Goal: Transaction & Acquisition: Subscribe to service/newsletter

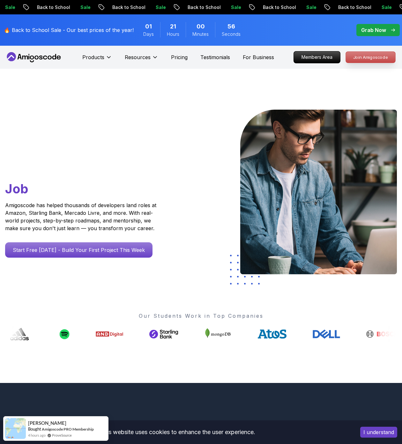
click at [373, 58] on p "Join Amigoscode" at bounding box center [371, 57] width 50 height 11
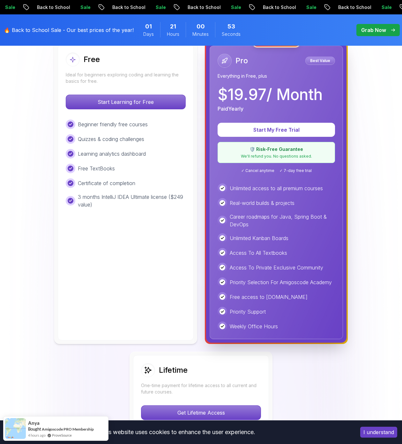
scroll to position [185, 0]
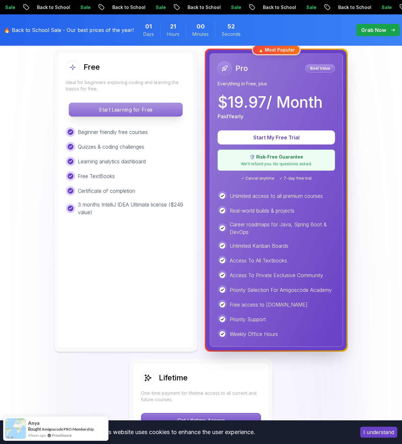
click at [132, 110] on p "Start Learning for Free" at bounding box center [125, 109] width 113 height 13
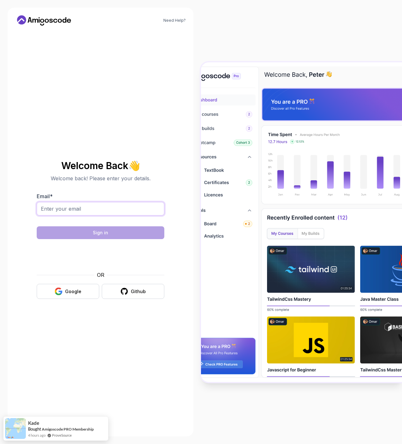
click at [112, 207] on input "Email *" at bounding box center [101, 208] width 128 height 13
click at [125, 292] on icon "button" at bounding box center [124, 291] width 8 height 8
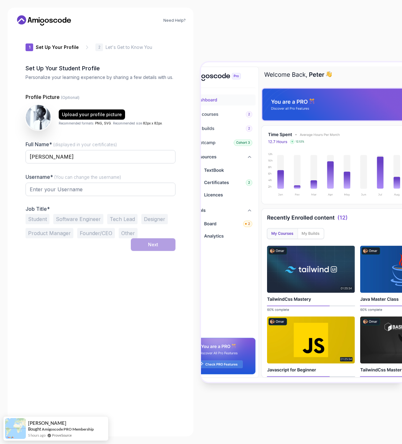
type input "shinyrhino64aa3"
click at [134, 159] on input "[PERSON_NAME]" at bounding box center [101, 156] width 150 height 13
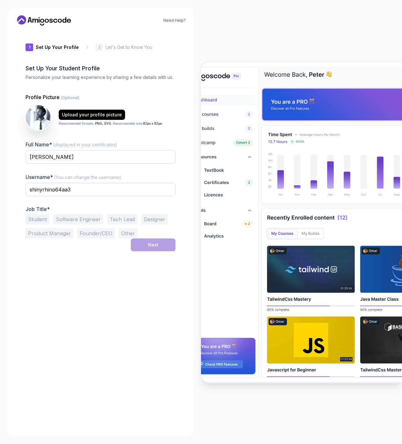
click at [46, 214] on button "Student" at bounding box center [38, 219] width 24 height 10
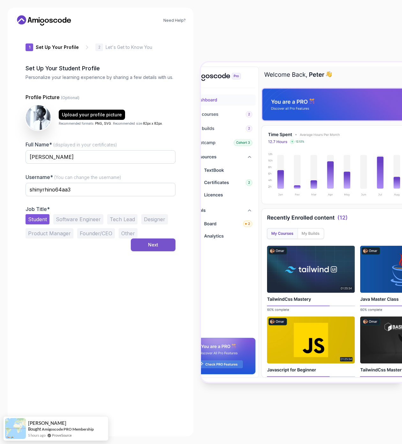
click at [133, 245] on button "Next" at bounding box center [153, 244] width 45 height 13
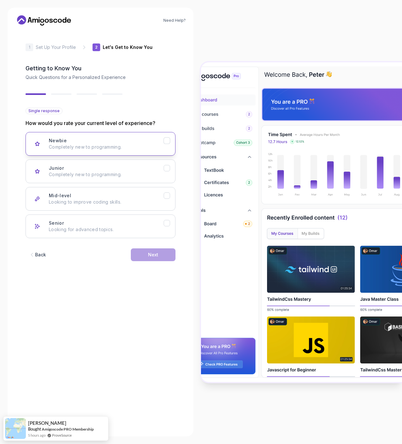
click at [161, 149] on p "Completely new to programming." at bounding box center [106, 147] width 115 height 6
click at [170, 167] on icon "Junior" at bounding box center [167, 168] width 6 height 6
click at [162, 143] on div "Newbie Completely new to programming." at bounding box center [106, 143] width 115 height 13
click at [154, 252] on div "Next" at bounding box center [153, 254] width 10 height 6
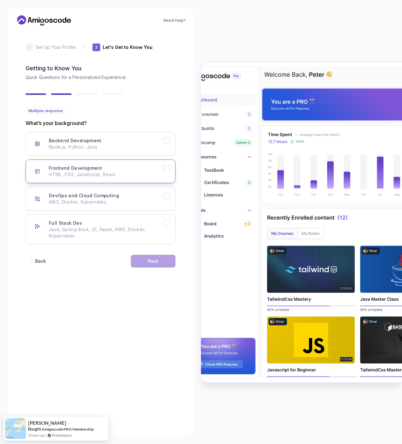
click at [156, 165] on div "Frontend Development HTML, CSS, JavaScript, React" at bounding box center [106, 171] width 115 height 13
click at [154, 141] on div "Backend Development Node.js, Python, Java" at bounding box center [106, 143] width 115 height 13
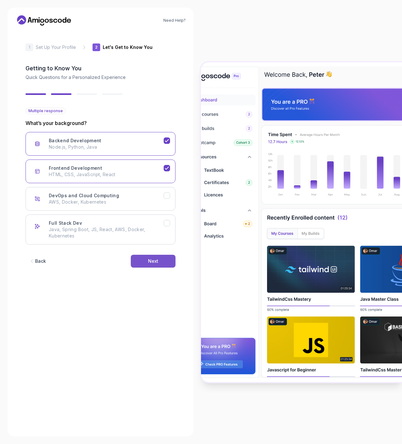
click at [147, 259] on button "Next" at bounding box center [153, 261] width 45 height 13
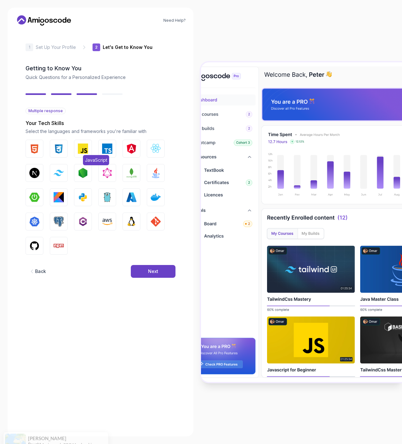
click at [77, 149] on button "JavaScript" at bounding box center [83, 149] width 18 height 18
click at [61, 143] on img "button" at bounding box center [59, 148] width 10 height 10
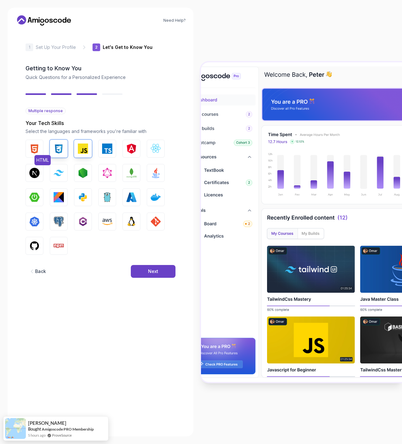
click at [33, 146] on img "button" at bounding box center [34, 148] width 10 height 10
click at [61, 173] on img "button" at bounding box center [59, 173] width 10 height 6
click at [36, 172] on img "button" at bounding box center [34, 173] width 10 height 10
click at [80, 199] on img "button" at bounding box center [83, 197] width 10 height 10
click at [55, 193] on img "button" at bounding box center [59, 197] width 10 height 10
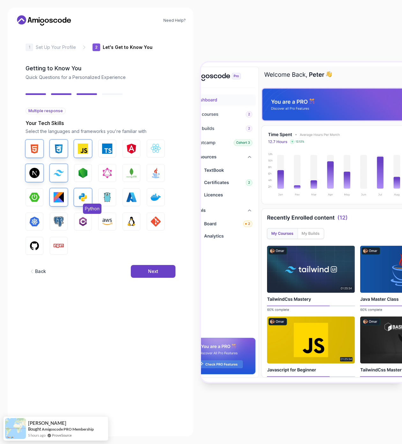
click at [85, 198] on img "button" at bounding box center [83, 197] width 10 height 10
click at [36, 198] on img "button" at bounding box center [34, 197] width 10 height 10
click at [161, 194] on button "Docker" at bounding box center [156, 197] width 18 height 18
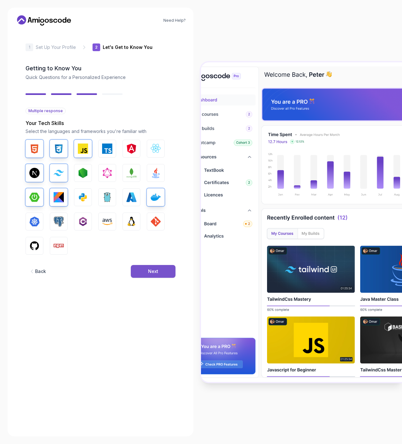
click at [145, 275] on button "Next" at bounding box center [153, 271] width 45 height 13
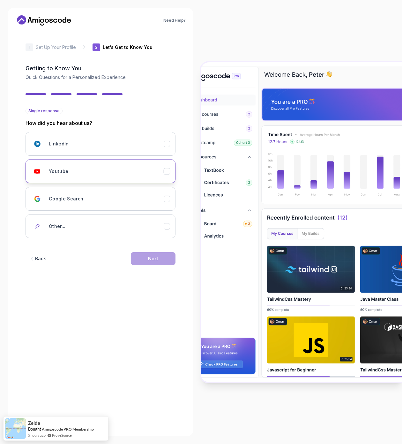
click at [158, 173] on div "Youtube" at bounding box center [106, 171] width 115 height 13
click at [156, 257] on div "Next" at bounding box center [153, 258] width 10 height 6
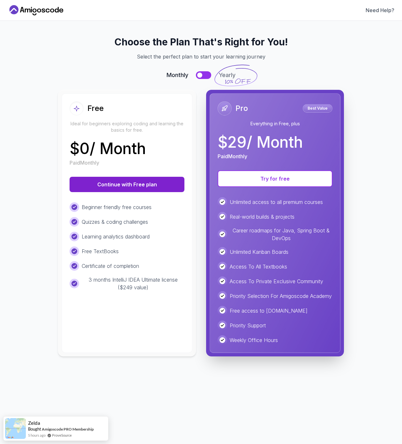
click at [149, 188] on button "Continue with Free plan" at bounding box center [127, 184] width 115 height 15
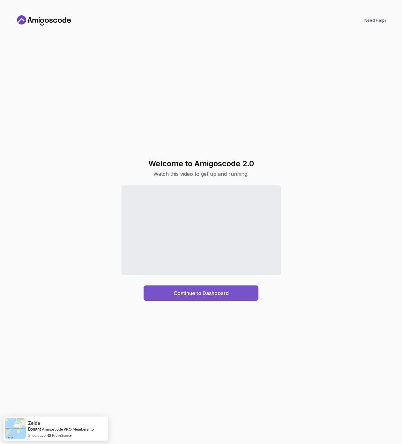
click at [172, 294] on button "Continue to Dashboard" at bounding box center [201, 292] width 115 height 15
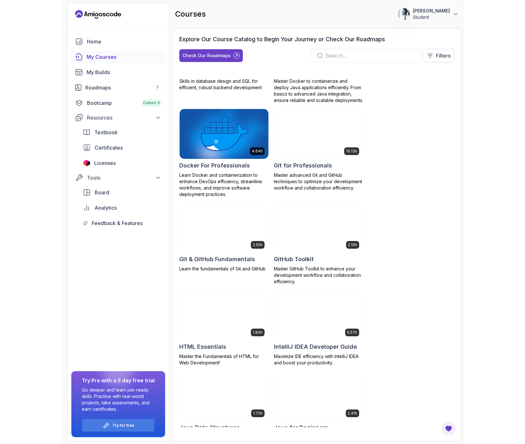
scroll to position [330, 0]
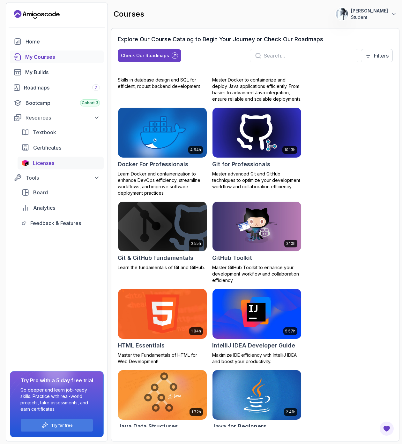
click at [49, 165] on span "Licenses" at bounding box center [43, 163] width 21 height 8
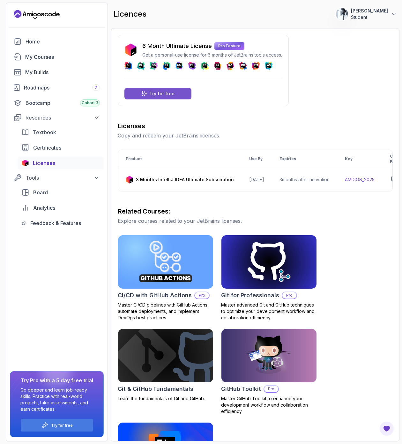
click at [155, 93] on p "Try for free" at bounding box center [161, 93] width 25 height 6
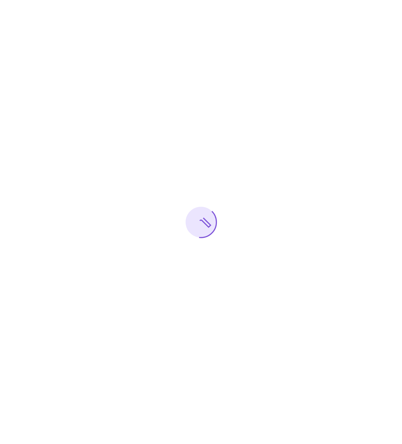
click at [155, 243] on div at bounding box center [201, 222] width 402 height 444
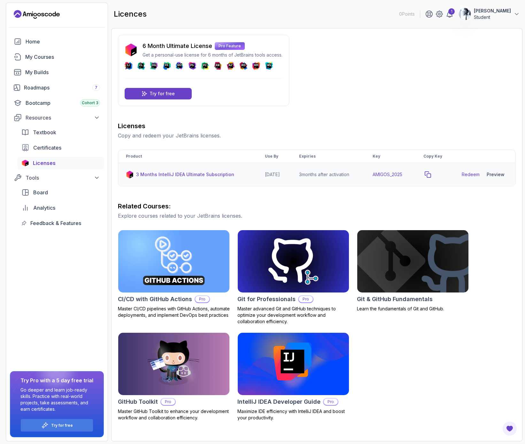
click at [402, 174] on icon "copy-button" at bounding box center [427, 174] width 6 height 6
click at [402, 177] on link "Redeem" at bounding box center [471, 174] width 18 height 6
click at [402, 176] on link "Redeem" at bounding box center [471, 174] width 18 height 6
click at [402, 173] on icon "copy-button" at bounding box center [428, 175] width 6 height 6
